Goal: Task Accomplishment & Management: Manage account settings

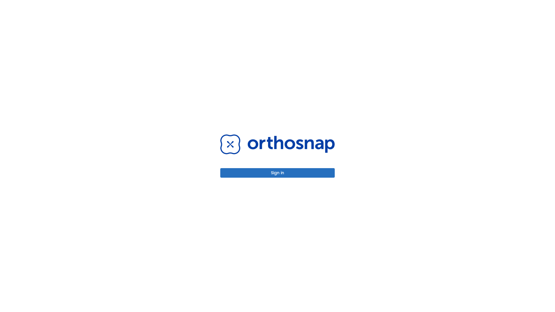
click at [278, 173] on button "Sign in" at bounding box center [277, 173] width 115 height 10
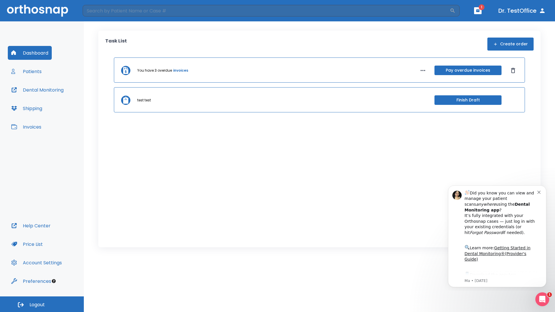
click at [42, 305] on span "Logout" at bounding box center [37, 305] width 15 height 6
